Goal: Task Accomplishment & Management: Use online tool/utility

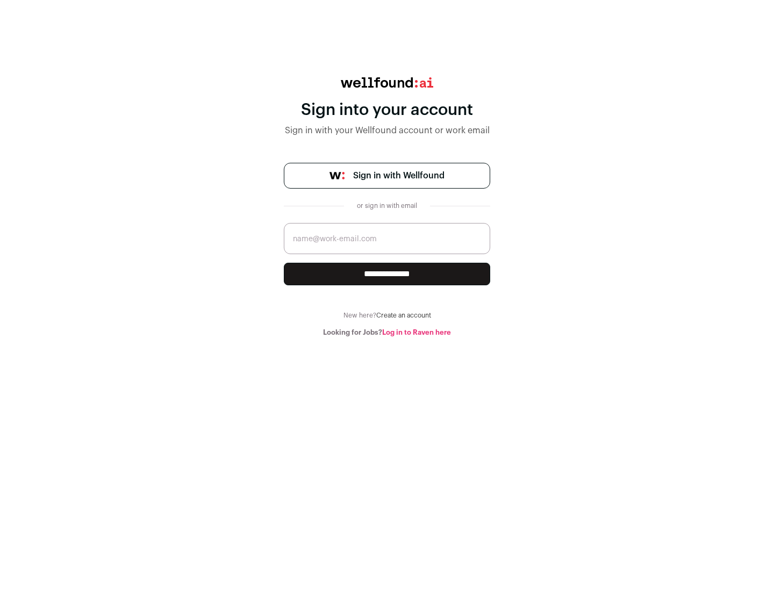
click at [398, 176] on span "Sign in with Wellfound" at bounding box center [398, 175] width 91 height 13
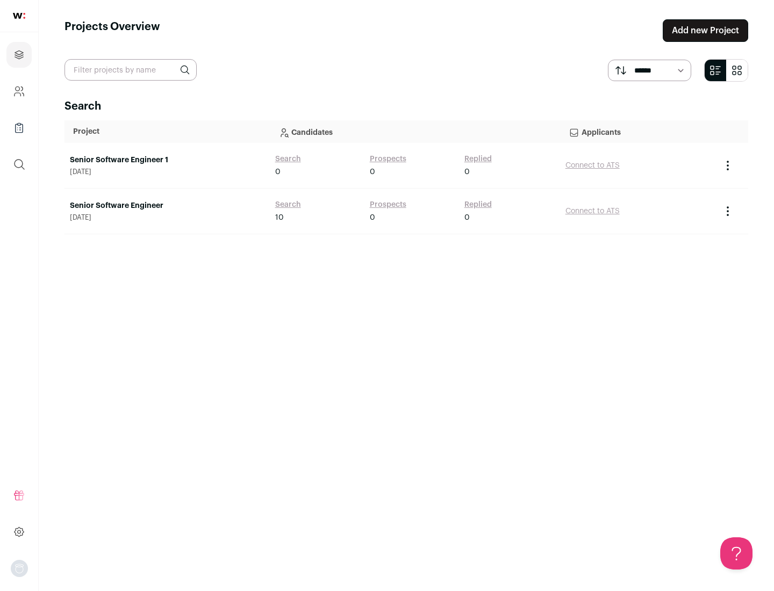
click at [167, 206] on link "Senior Software Engineer" at bounding box center [167, 205] width 194 height 11
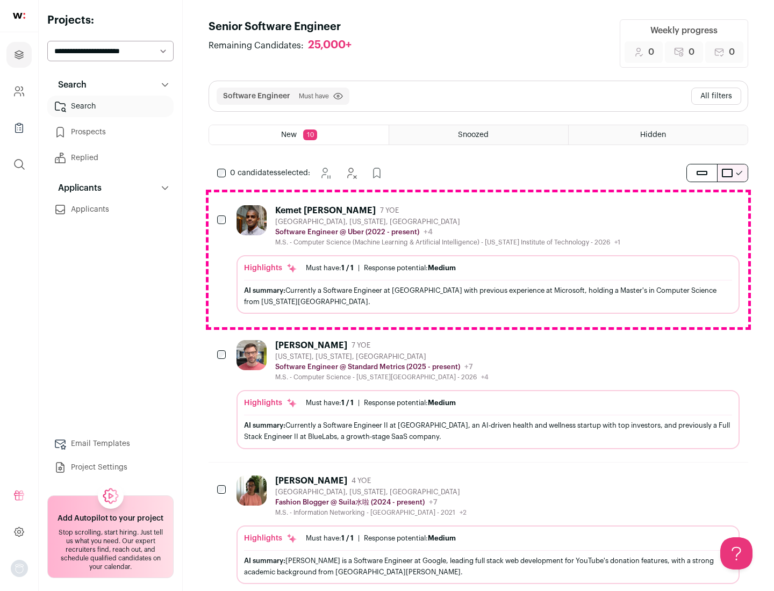
click at [478, 259] on div "Highlights Must have: 1 / 1 How many must haves have been fulfilled? | Response…" at bounding box center [487, 284] width 503 height 59
